Goal: Information Seeking & Learning: Learn about a topic

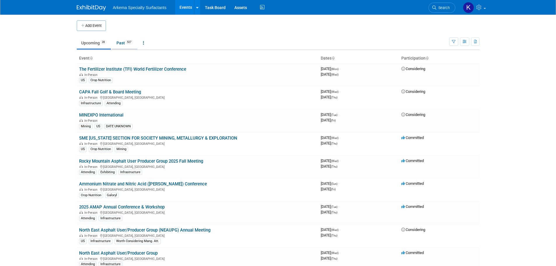
click at [121, 43] on link "Past 527" at bounding box center [124, 42] width 25 height 11
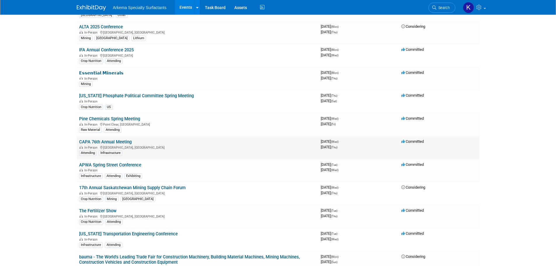
scroll to position [175, 0]
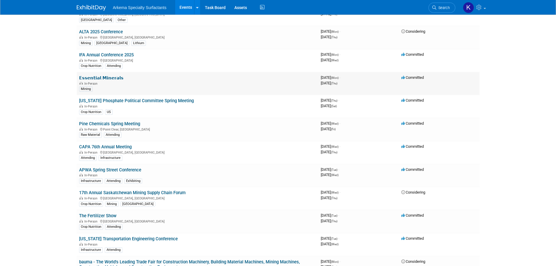
click at [111, 79] on link "𝗘𝘀𝘀𝗲𝗻𝘁𝗶𝗮𝗹 𝗠𝗶𝗻𝗲𝗿𝗮𝗹𝘀" at bounding box center [101, 77] width 44 height 5
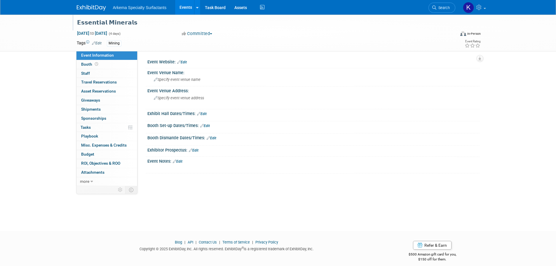
click at [114, 21] on div "𝗘𝘀𝘀𝗲𝗻𝘁𝗶𝗮𝗹 𝗠𝗶𝗻𝗲𝗿𝗮𝗹𝘀" at bounding box center [260, 23] width 371 height 11
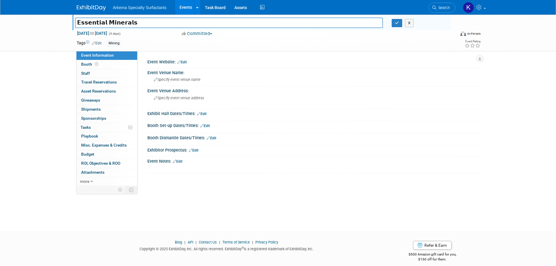
click at [42, 70] on div "𝗘𝘀𝘀𝗲𝗻𝘁𝗶𝗮𝗹 𝗠𝗶𝗻𝗲𝗿𝗮𝗹𝘀 𝗘𝘀𝘀𝗲𝗻𝘁𝗶𝗮𝗹 𝗠𝗶𝗻𝗲𝗿𝗮𝗹𝘀 X May 5, 2025 to May 8, 2025 (4 days) May…" at bounding box center [278, 118] width 556 height 206
click at [95, 7] on img at bounding box center [91, 8] width 29 height 6
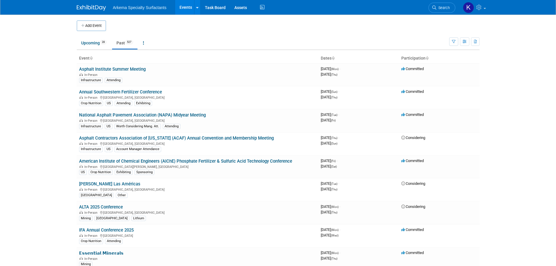
click at [444, 6] on span "Search" at bounding box center [442, 8] width 13 height 4
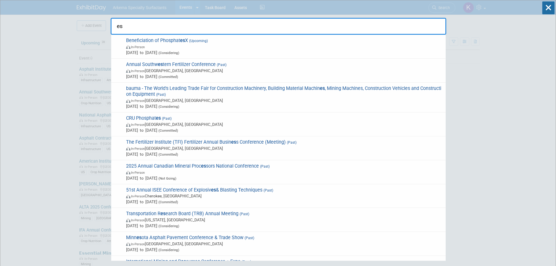
type input "e"
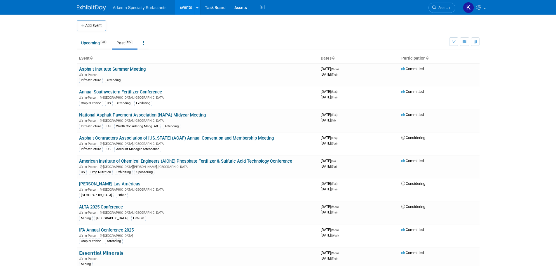
click at [100, 36] on td "Upcoming 28 Past 527 All Events 555 Past and Upcoming Grouped Annually Events g…" at bounding box center [263, 40] width 372 height 19
click at [97, 43] on link "Upcoming 28" at bounding box center [94, 42] width 34 height 11
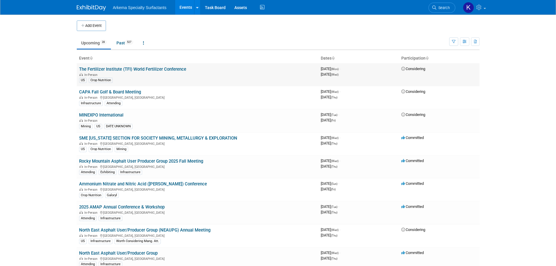
click at [112, 70] on link "The Fertilizer Institute (TFI) World Fertilizer Conference" at bounding box center [132, 69] width 107 height 5
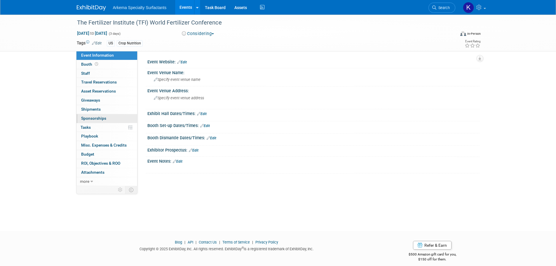
click at [106, 118] on link "0 Sponsorships 0" at bounding box center [106, 118] width 61 height 9
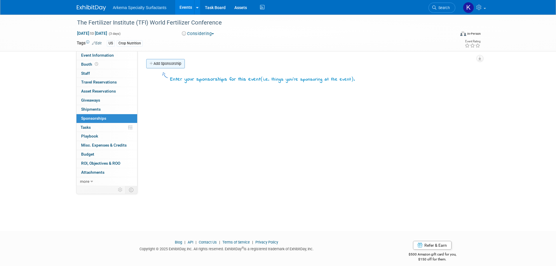
click at [162, 64] on link "Add Sponsorship" at bounding box center [165, 63] width 39 height 9
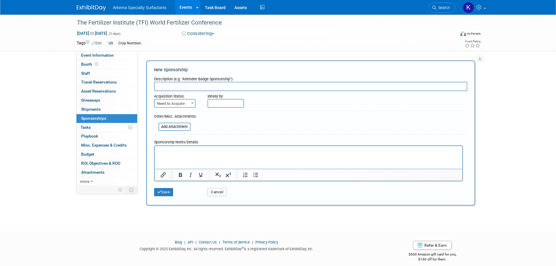
click at [214, 193] on button "Cancel" at bounding box center [216, 192] width 19 height 8
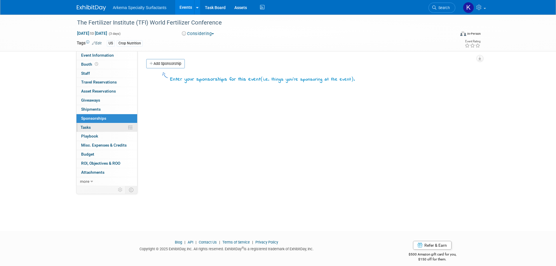
click at [100, 128] on link "0% Tasks 0%" at bounding box center [106, 127] width 61 height 9
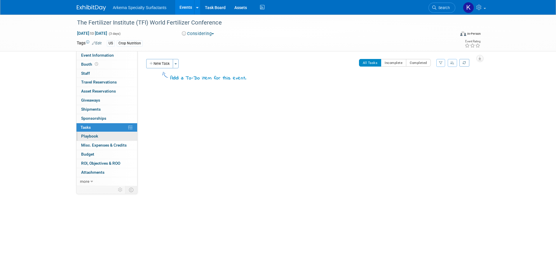
click at [101, 136] on link "0 Playbook 0" at bounding box center [106, 136] width 61 height 9
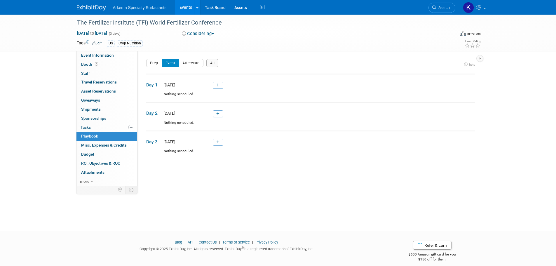
click at [63, 99] on div "The Fertilizer Institute (TFI) World Fertilizer Conference Sep 15, 2025 to Sep …" at bounding box center [278, 118] width 556 height 206
click at [96, 9] on img at bounding box center [91, 8] width 29 height 6
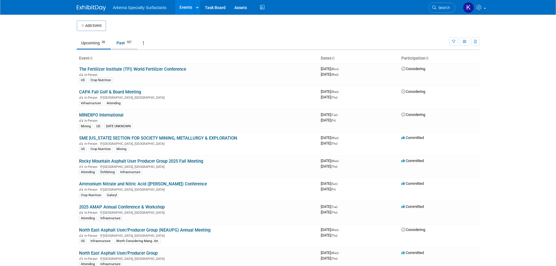
click at [125, 45] on link "Past 527" at bounding box center [124, 42] width 25 height 11
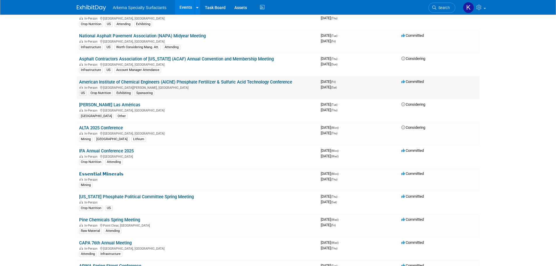
scroll to position [117, 0]
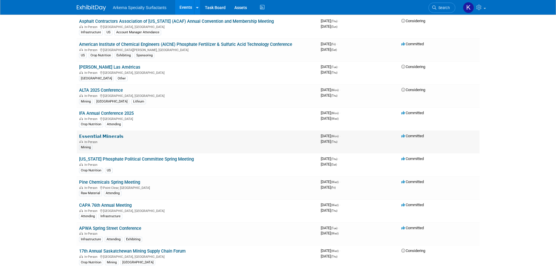
click at [103, 136] on link "𝗘𝘀𝘀𝗲𝗻𝘁𝗶𝗮𝗹 𝗠𝗶𝗻𝗲𝗿𝗮𝗹𝘀" at bounding box center [101, 136] width 44 height 5
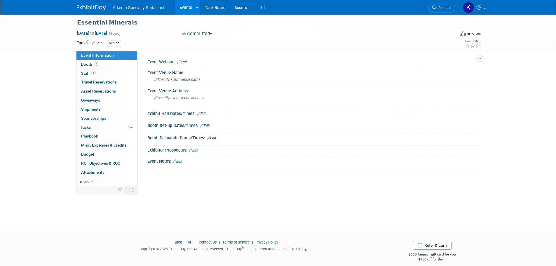
click at [92, 5] on img at bounding box center [91, 8] width 29 height 6
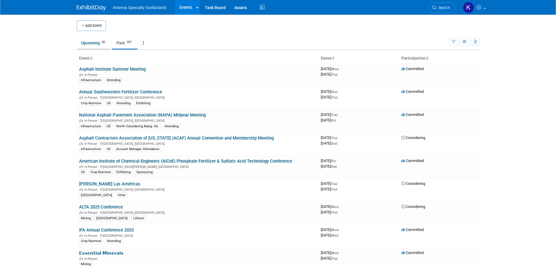
click at [91, 43] on link "Upcoming 28" at bounding box center [94, 42] width 34 height 11
